Goal: Task Accomplishment & Management: Use online tool/utility

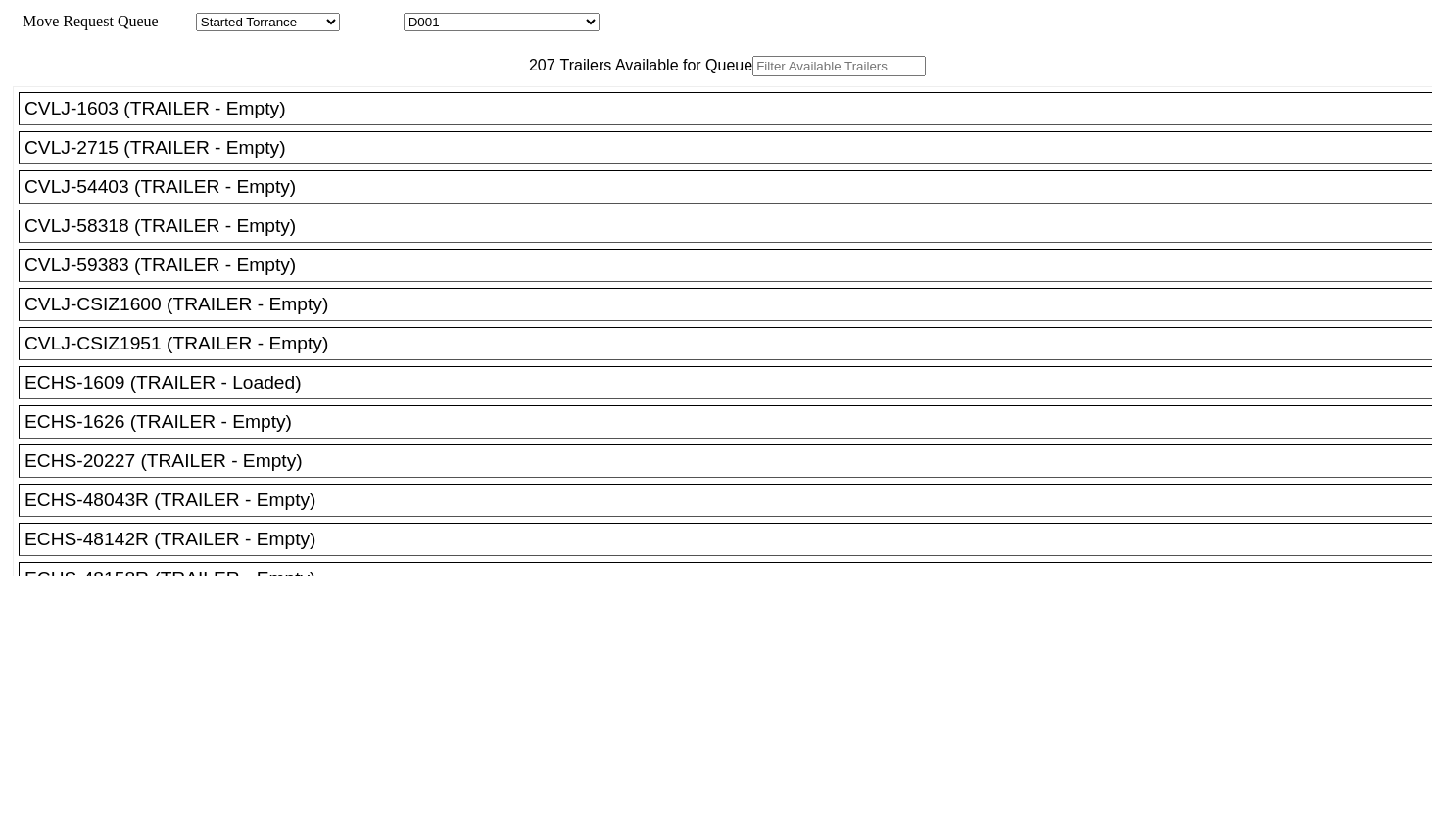
click at [752, 76] on input "text" at bounding box center [838, 66] width 173 height 21
paste input "170122"
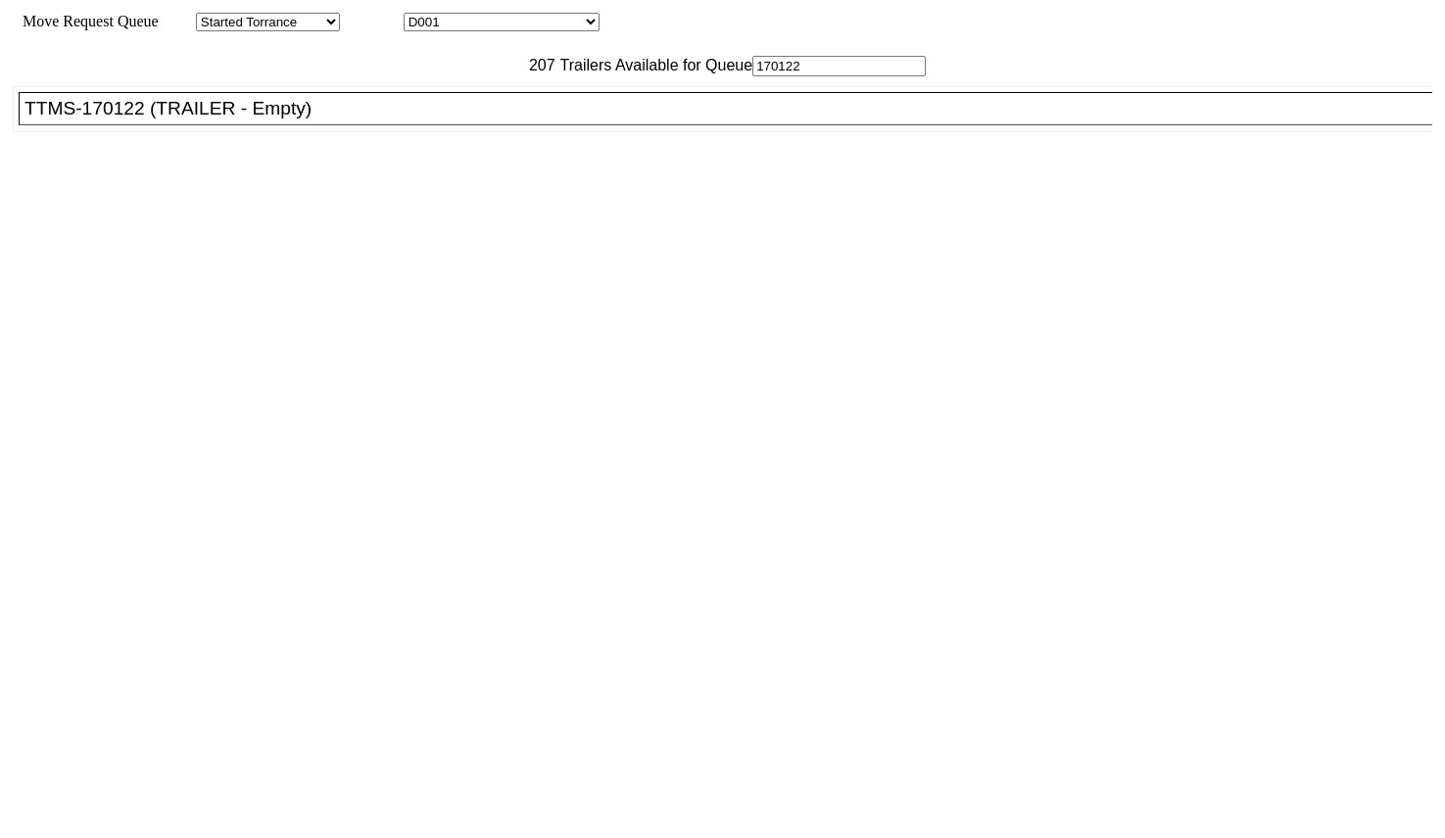
type input "170122"
click at [393, 119] on div "TTMS-170122 (TRAILER - Empty)" at bounding box center [733, 109] width 1419 height 22
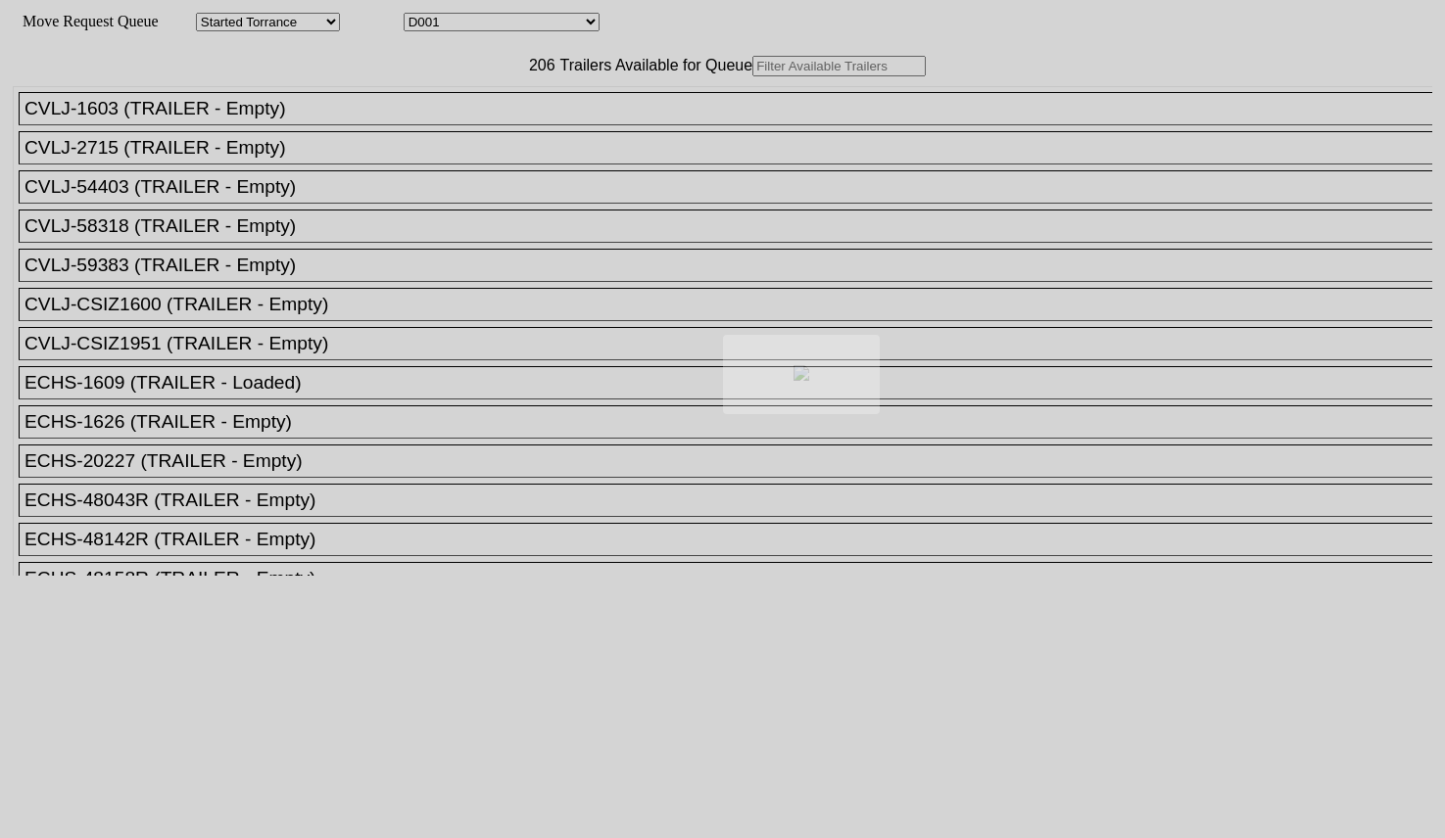
click at [427, 108] on div at bounding box center [722, 419] width 1445 height 838
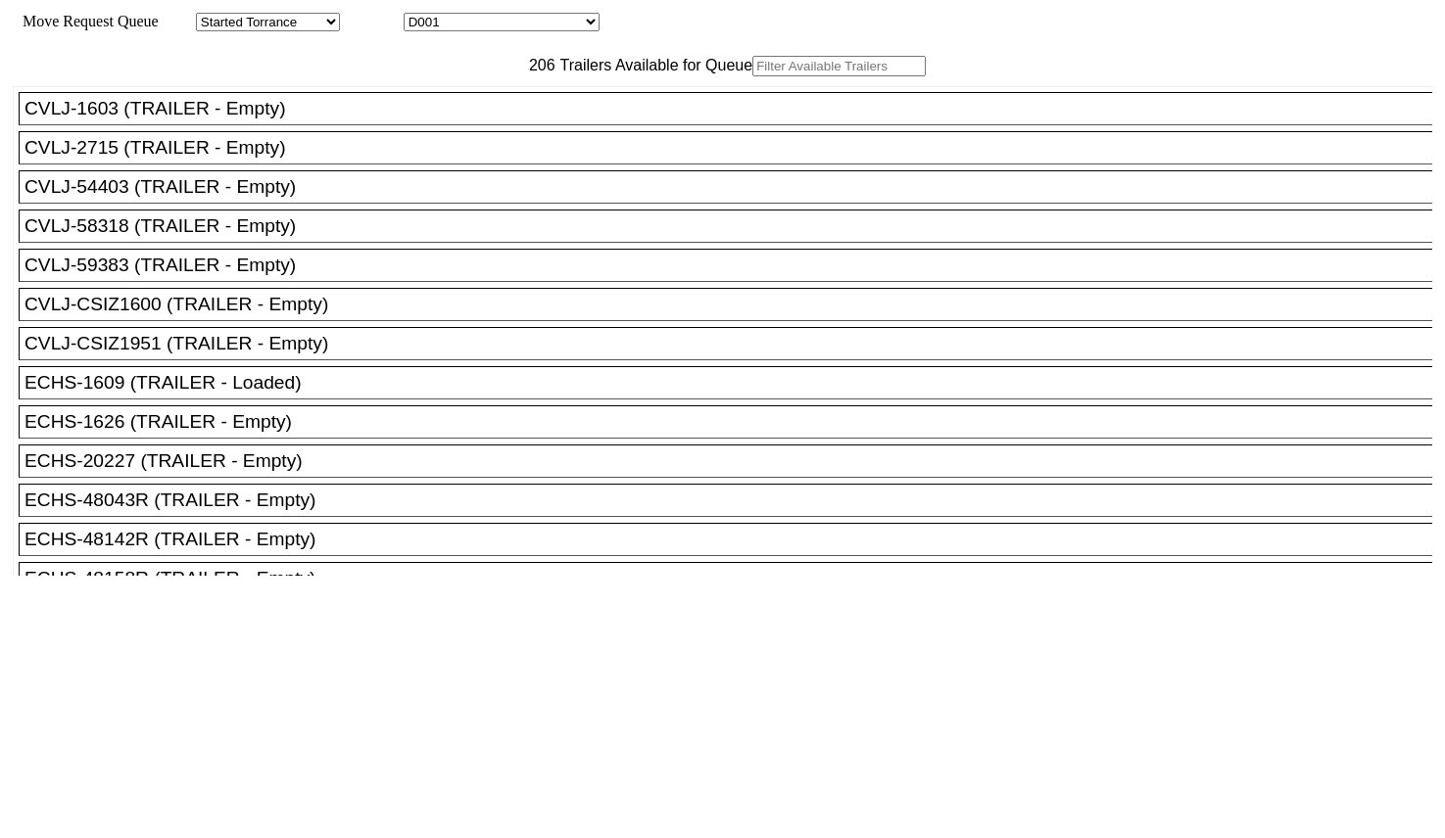
click at [752, 76] on input "text" at bounding box center [838, 66] width 173 height 21
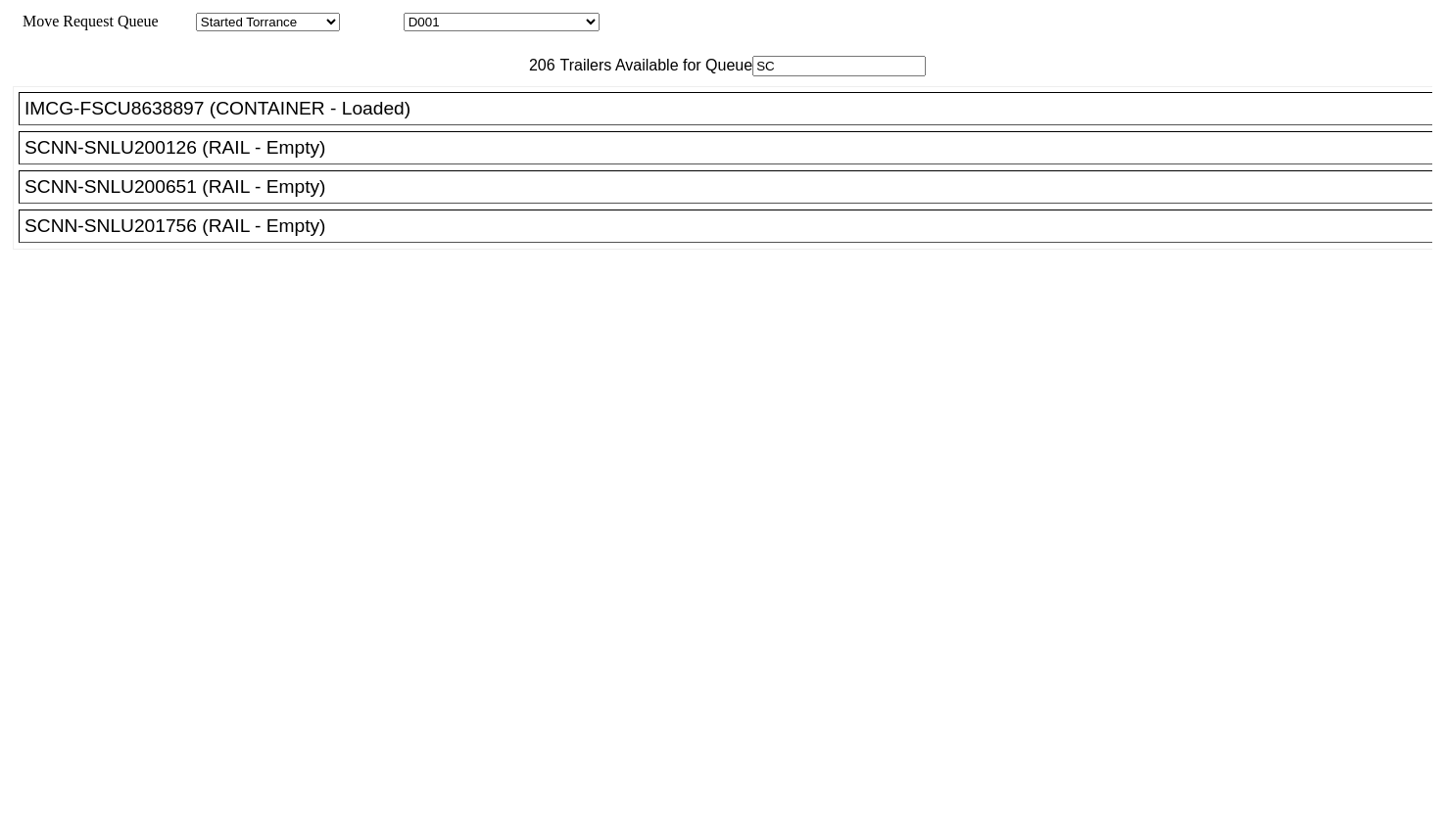
type input "SC"
click at [345, 237] on div "SCNN-SNLU201756 (RAIL - Empty)" at bounding box center [733, 226] width 1419 height 22
